Goal: Information Seeking & Learning: Learn about a topic

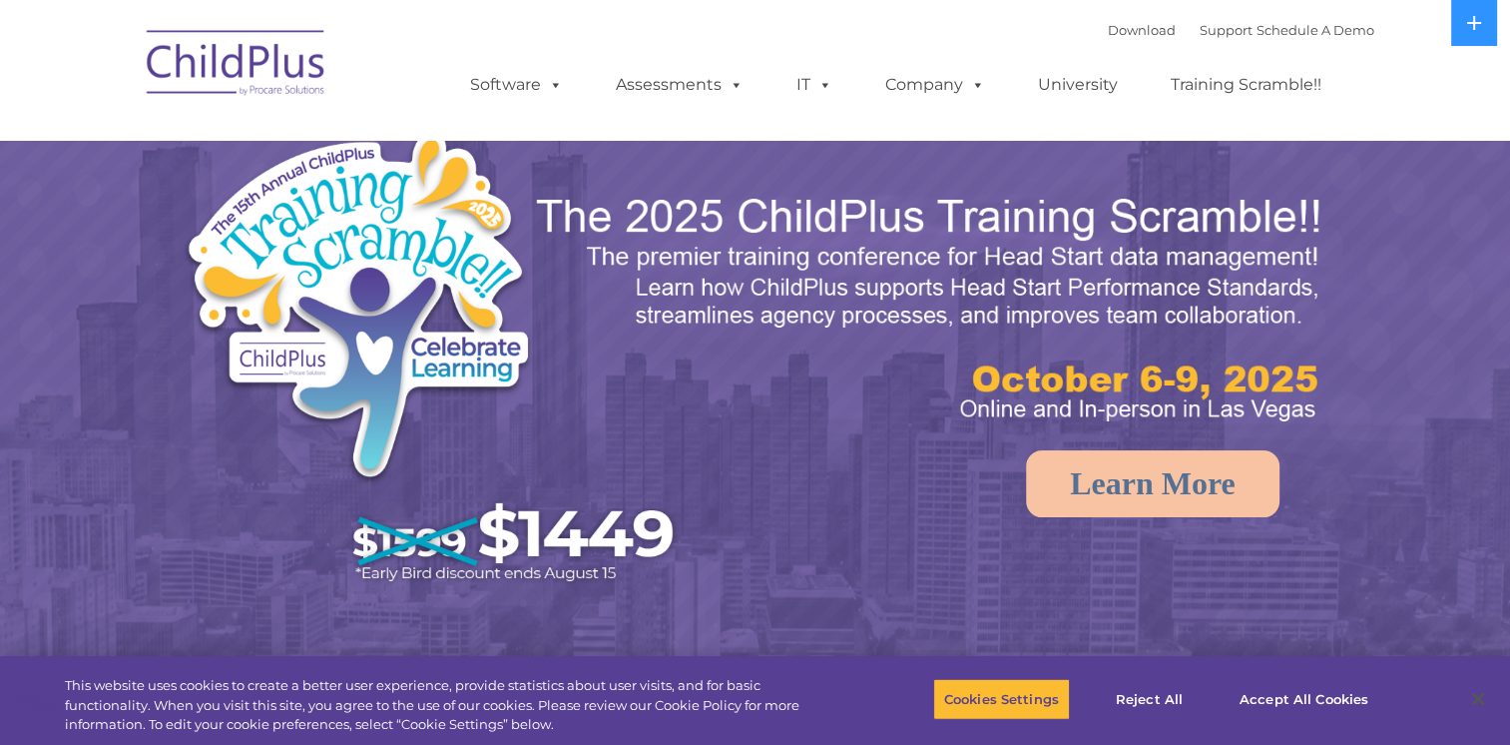
select select "MEDIUM"
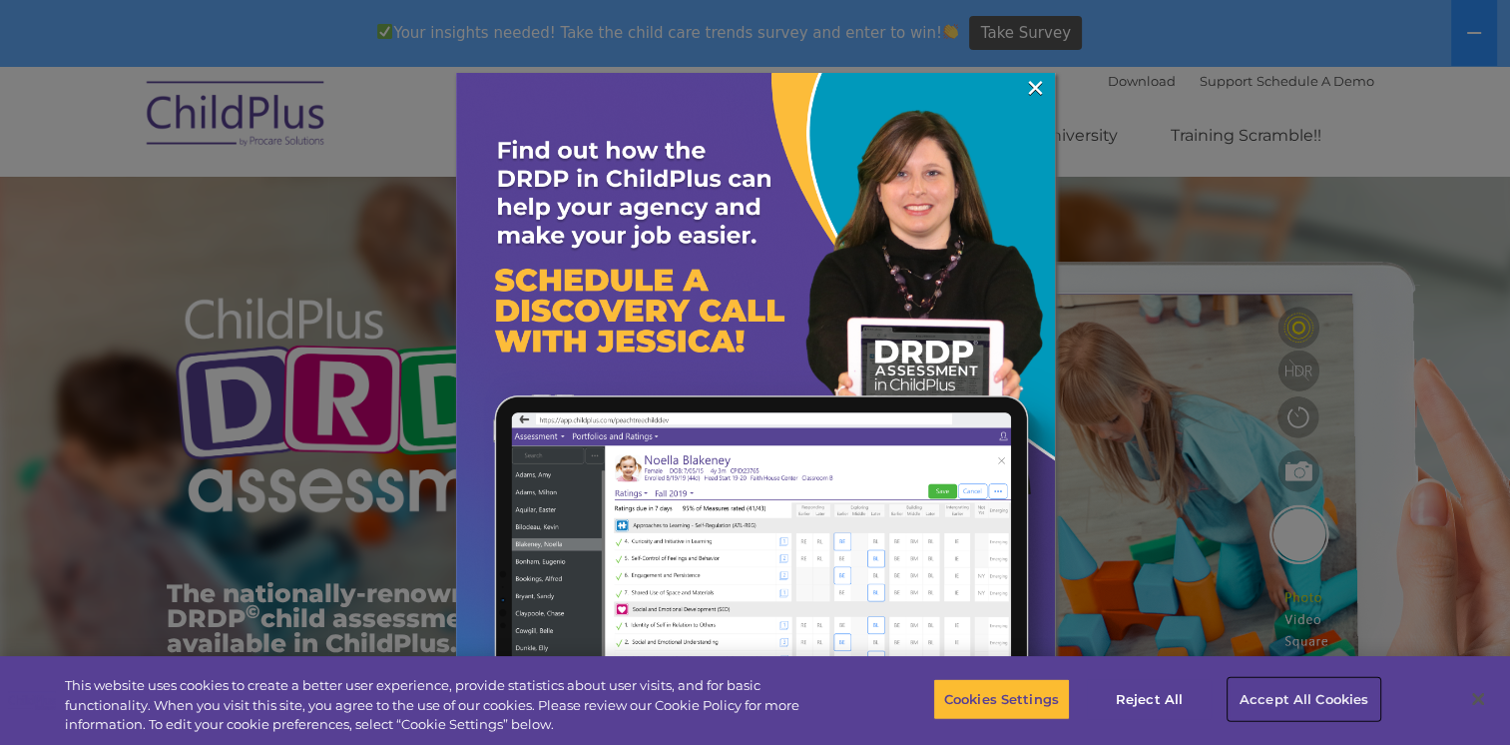
drag, startPoint x: 1244, startPoint y: 693, endPoint x: 1249, endPoint y: 704, distance: 12.1
click at [1249, 704] on button "Accept All Cookies" at bounding box center [1304, 699] width 151 height 42
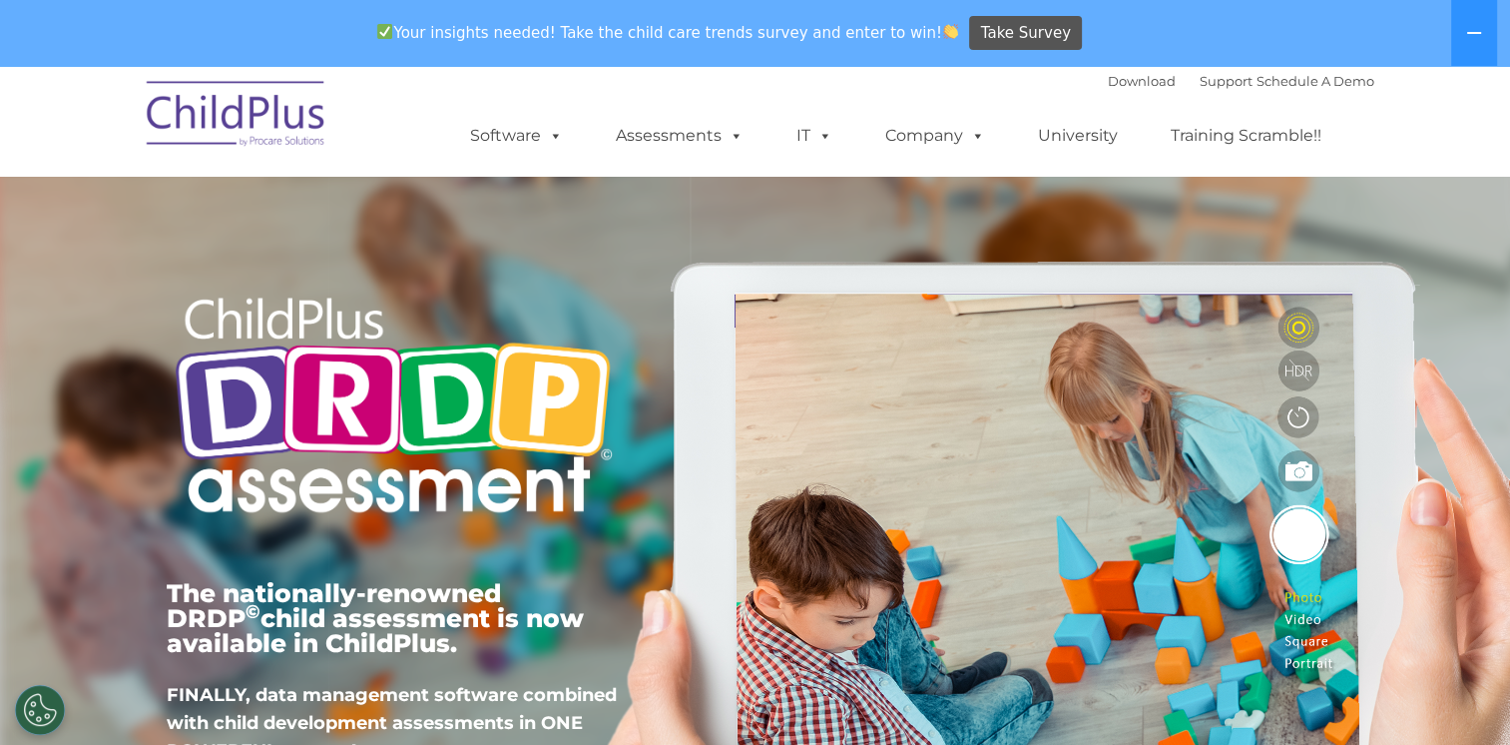
click at [1246, 704] on div "The nationally-renowned DRDP © child assessment is now available in ChildPlus. …" at bounding box center [756, 528] width 1208 height 714
drag, startPoint x: 1240, startPoint y: 652, endPoint x: 1255, endPoint y: 630, distance: 26.6
click at [1255, 635] on div "The nationally-renowned DRDP © child assessment is now available in ChildPlus. …" at bounding box center [756, 528] width 1208 height 714
click at [1254, 605] on div "The nationally-renowned DRDP © child assessment is now available in ChildPlus. …" at bounding box center [756, 528] width 1208 height 714
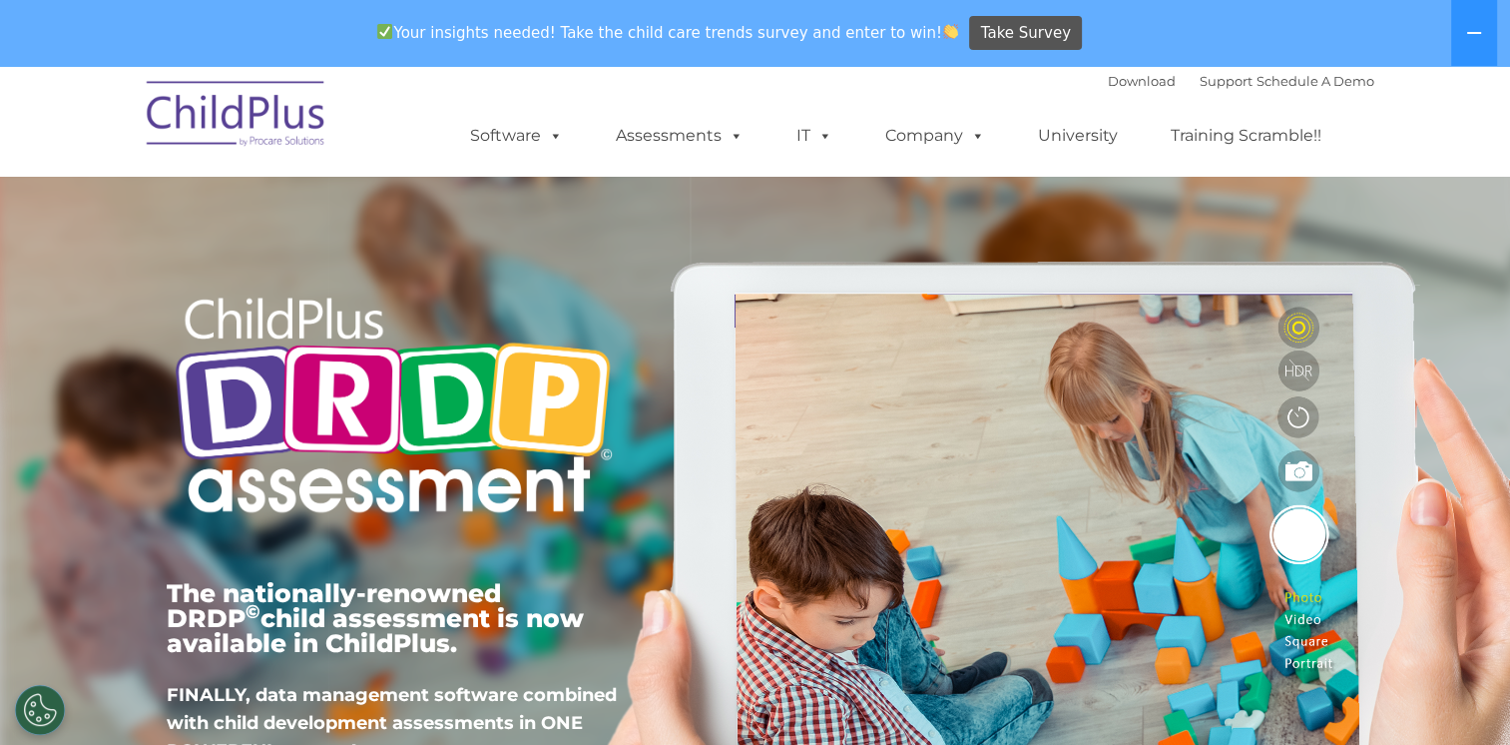
drag, startPoint x: 1254, startPoint y: 605, endPoint x: 1125, endPoint y: 513, distance: 158.1
drag, startPoint x: 1125, startPoint y: 513, endPoint x: 973, endPoint y: 453, distance: 163.1
drag, startPoint x: 973, startPoint y: 453, endPoint x: 834, endPoint y: 553, distance: 170.9
drag, startPoint x: 834, startPoint y: 553, endPoint x: 1255, endPoint y: 479, distance: 426.6
